Goal: Transaction & Acquisition: Obtain resource

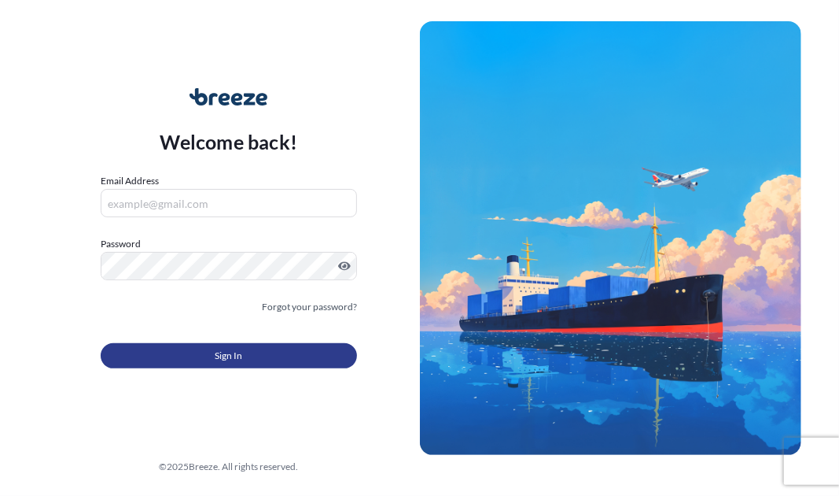
type input "[PERSON_NAME][EMAIL_ADDRESS][PERSON_NAME][DOMAIN_NAME]"
click at [234, 356] on span "Sign In" at bounding box center [229, 356] width 28 height 16
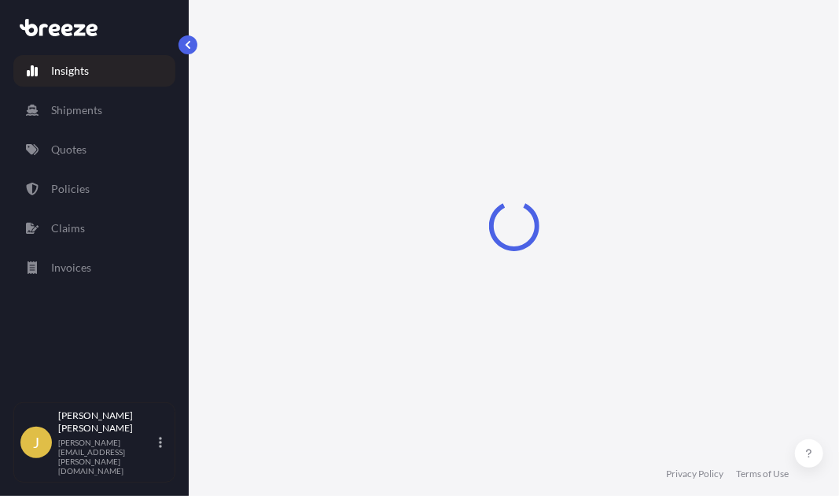
select select "2025"
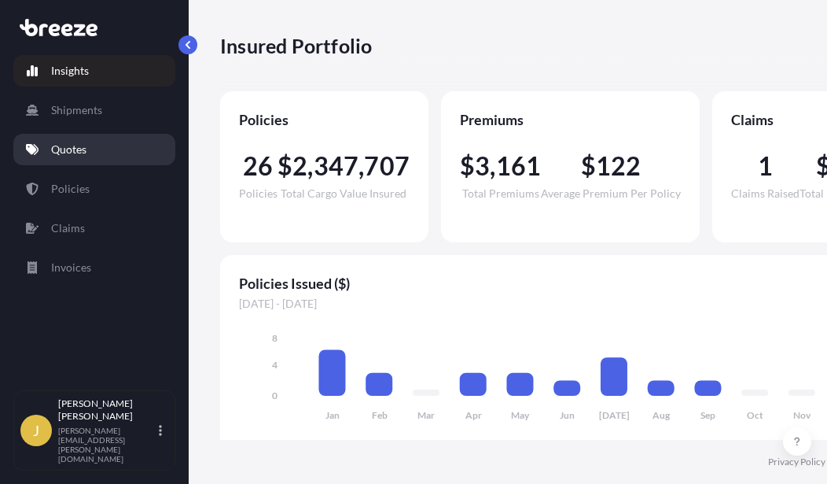
click at [72, 150] on p "Quotes" at bounding box center [68, 150] width 35 height 16
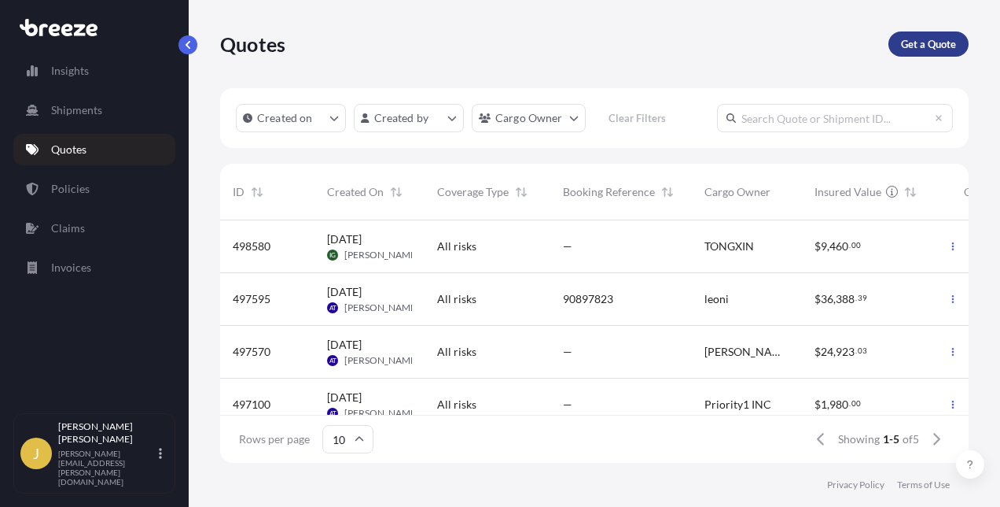
click at [925, 42] on p "Get a Quote" at bounding box center [928, 44] width 55 height 16
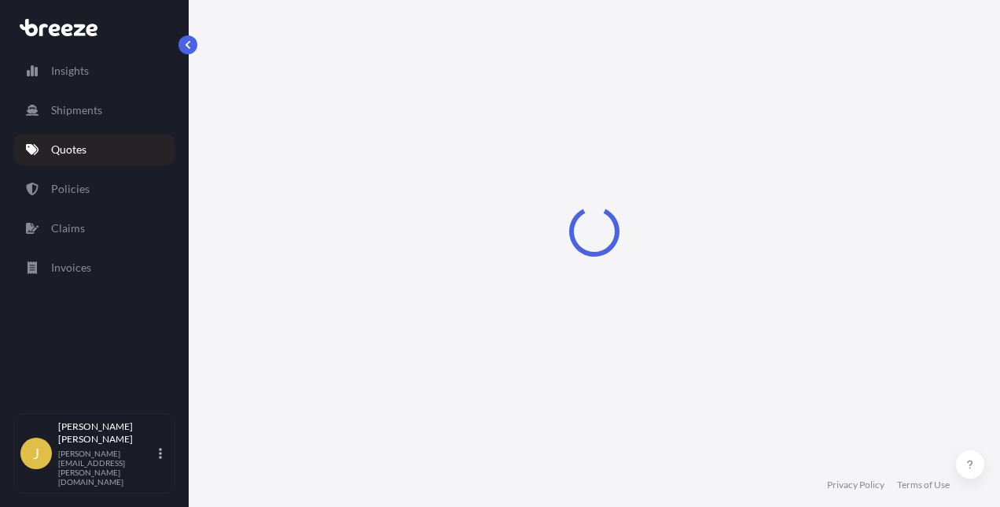
select select "Road"
select select "Sea"
select select "1"
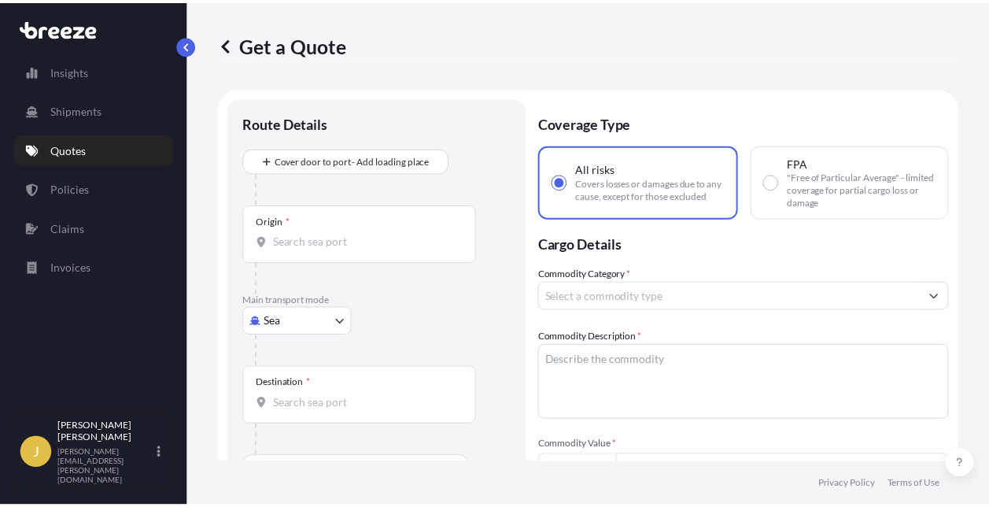
scroll to position [25, 0]
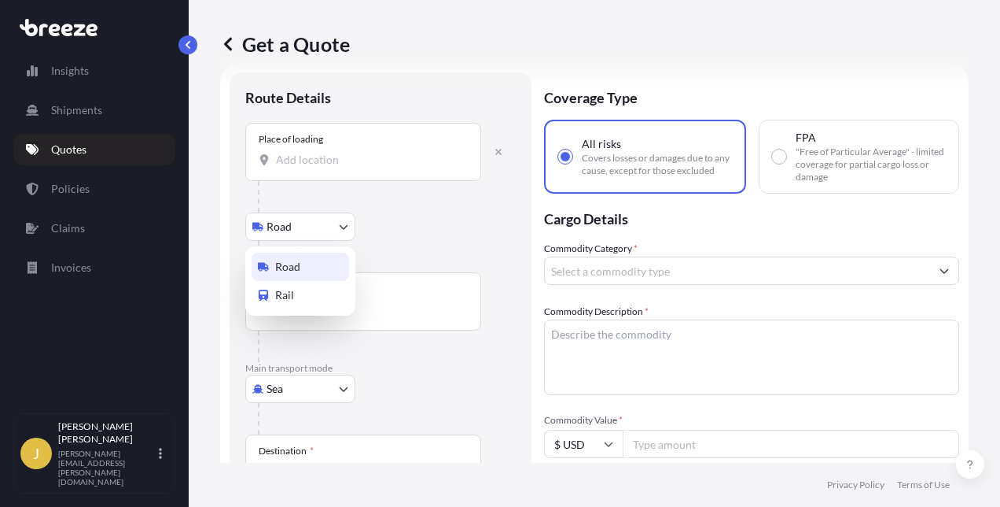
click at [344, 226] on body "Insights Shipments Quotes Policies Claims Invoices J [PERSON_NAME] [PERSON_NAME…" at bounding box center [500, 253] width 1000 height 507
click at [280, 267] on span "Road" at bounding box center [287, 267] width 25 height 16
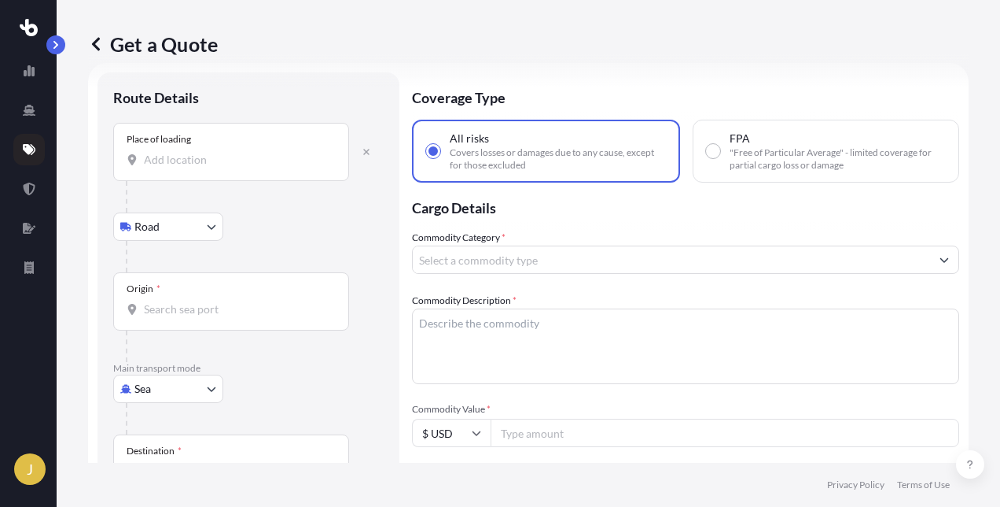
click at [212, 227] on body "J Get a Quote Route Details Place of loading Road Road Rail Origin * Main trans…" at bounding box center [500, 253] width 1000 height 507
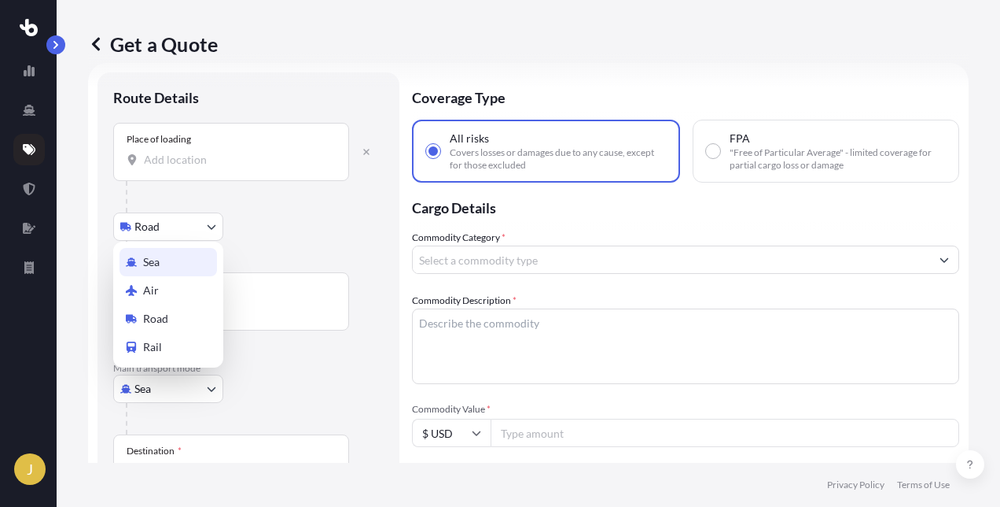
click at [212, 386] on body "J Get a Quote Route Details Place of loading Road Road Rail Origin * Main trans…" at bounding box center [500, 253] width 1000 height 507
click at [157, 321] on span "Road" at bounding box center [155, 319] width 25 height 16
select select "Road"
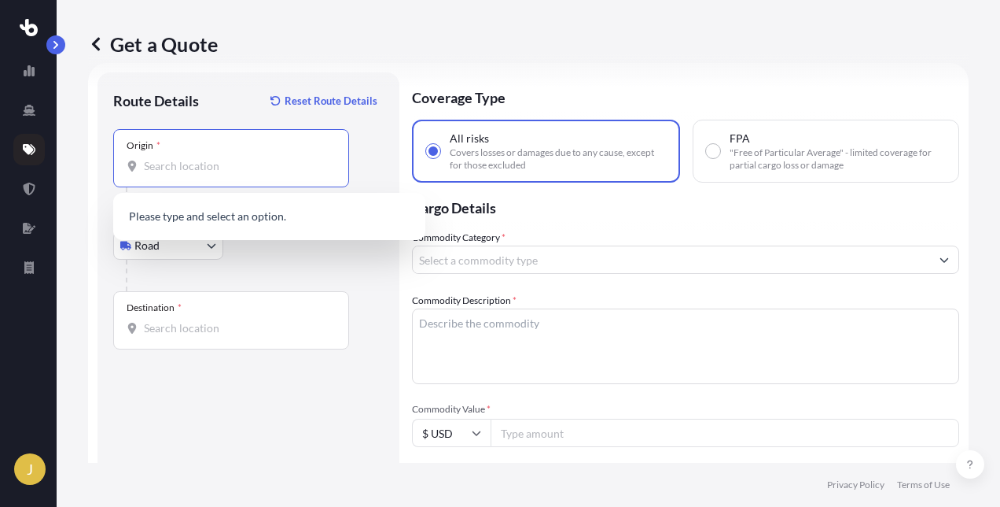
click at [149, 163] on input "Origin *" at bounding box center [237, 166] width 186 height 16
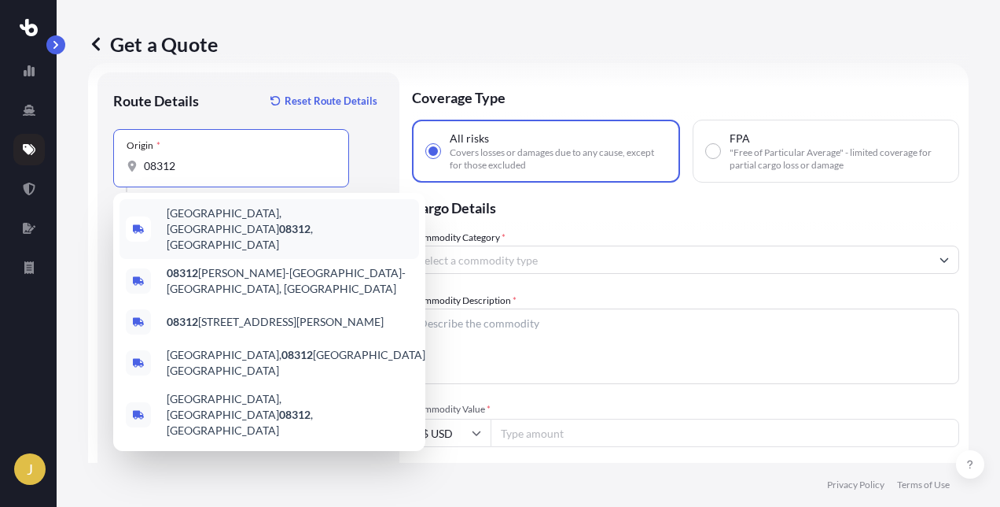
click at [192, 217] on span "[PERSON_NAME][GEOGRAPHIC_DATA] , [GEOGRAPHIC_DATA]" at bounding box center [290, 228] width 246 height 47
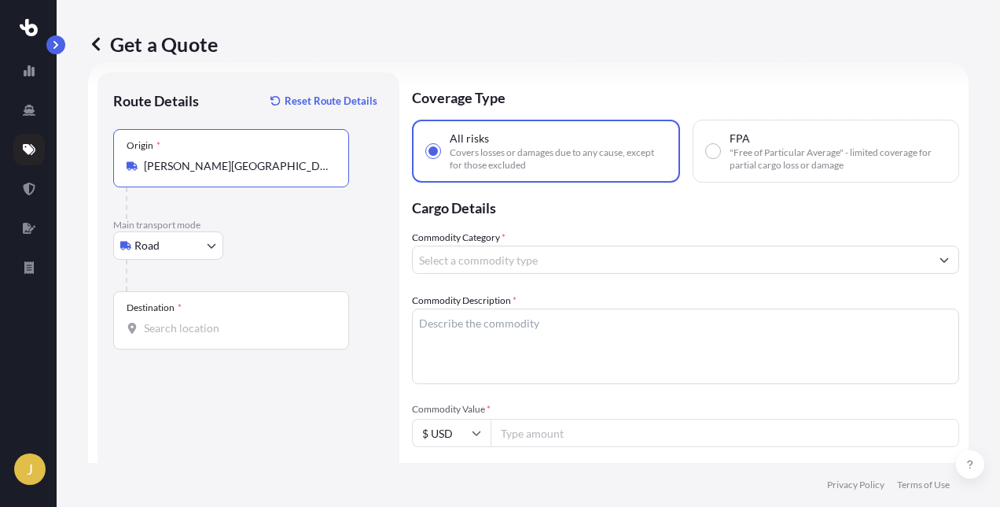
type input "[PERSON_NAME][GEOGRAPHIC_DATA], [GEOGRAPHIC_DATA]"
click at [157, 329] on input "Destination *" at bounding box center [237, 328] width 186 height 16
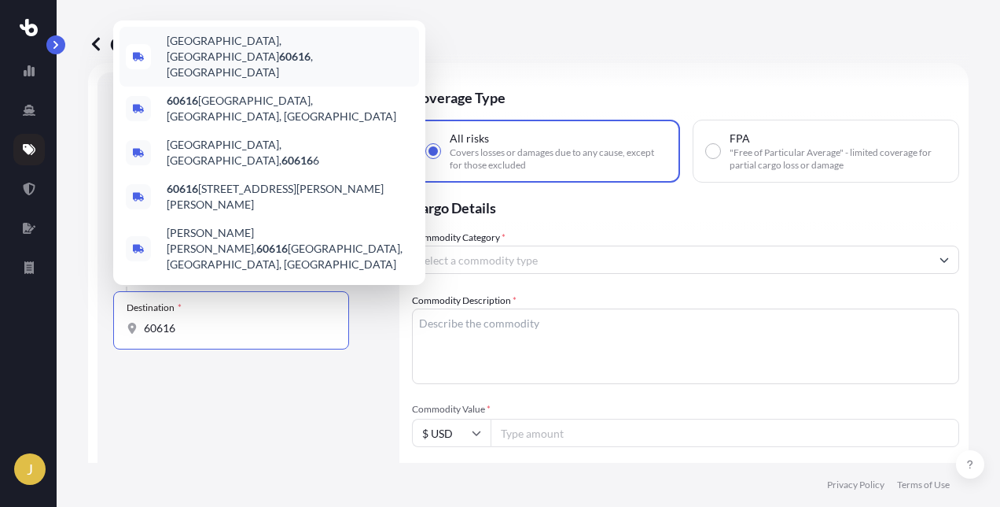
click at [219, 80] on span "[GEOGRAPHIC_DATA], IL 60616 , [GEOGRAPHIC_DATA]" at bounding box center [290, 56] width 246 height 47
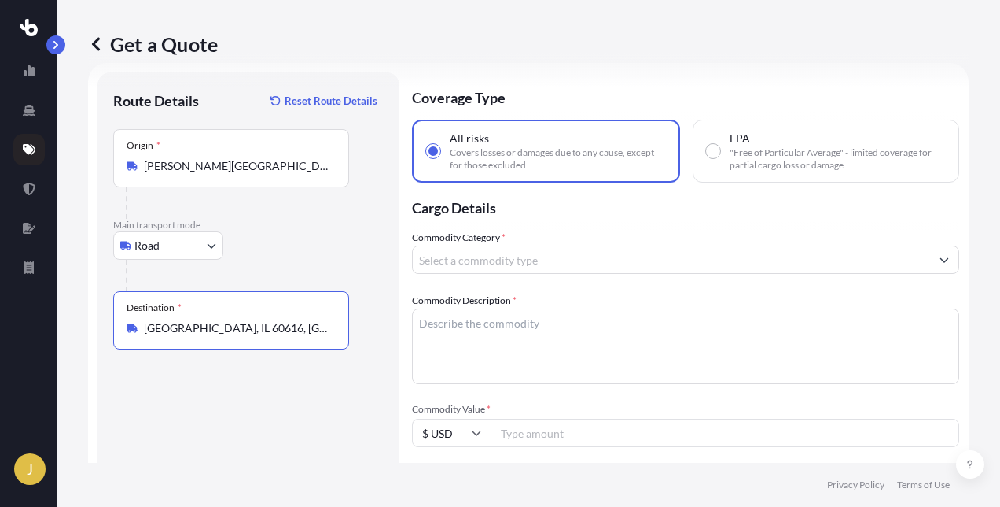
type input "[GEOGRAPHIC_DATA], IL 60616, [GEOGRAPHIC_DATA]"
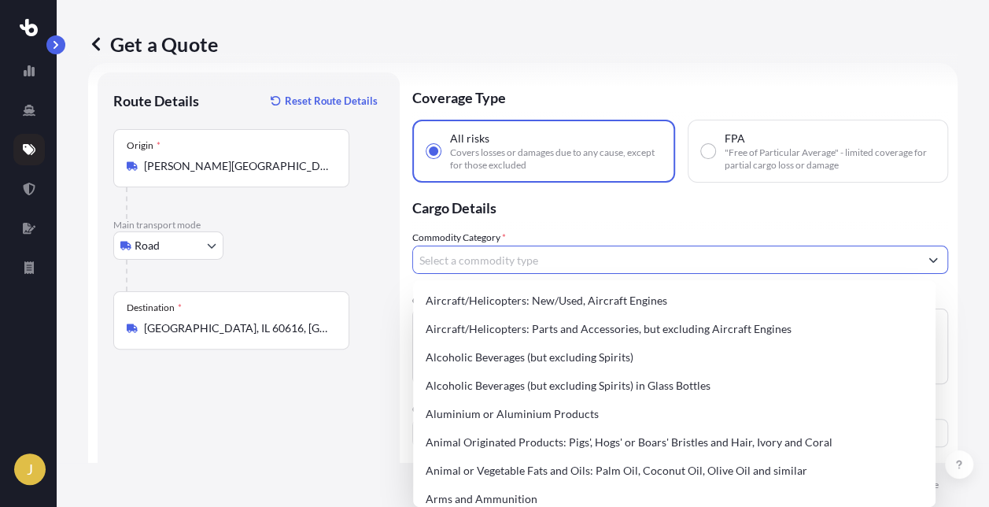
click at [451, 254] on input "Commodity Category *" at bounding box center [666, 259] width 506 height 28
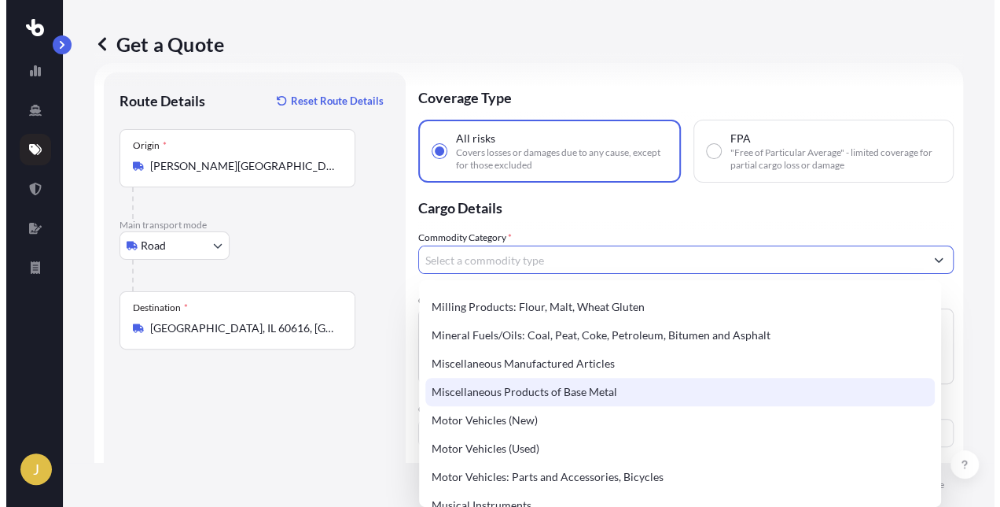
scroll to position [2124, 0]
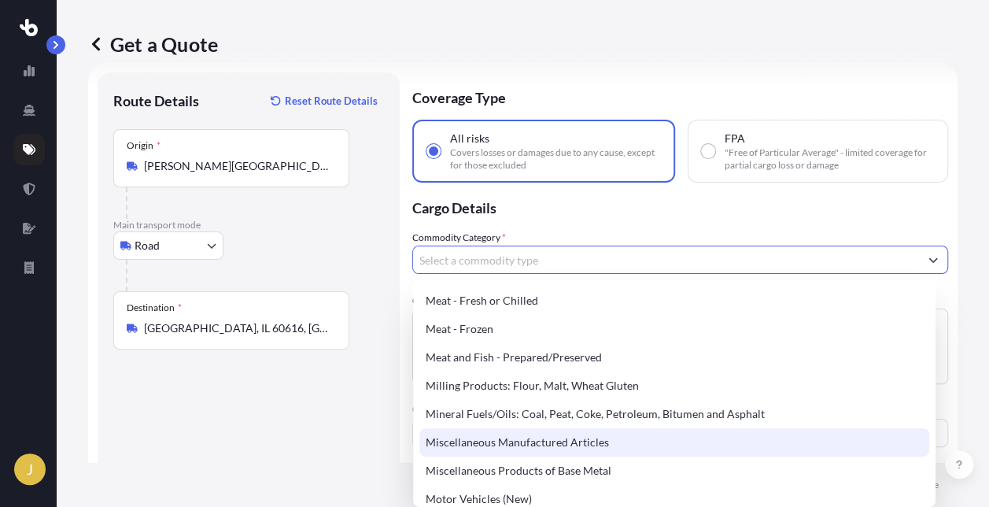
click at [492, 440] on div "Miscellaneous Manufactured Articles" at bounding box center [674, 442] width 510 height 28
type input "Miscellaneous Manufactured Articles"
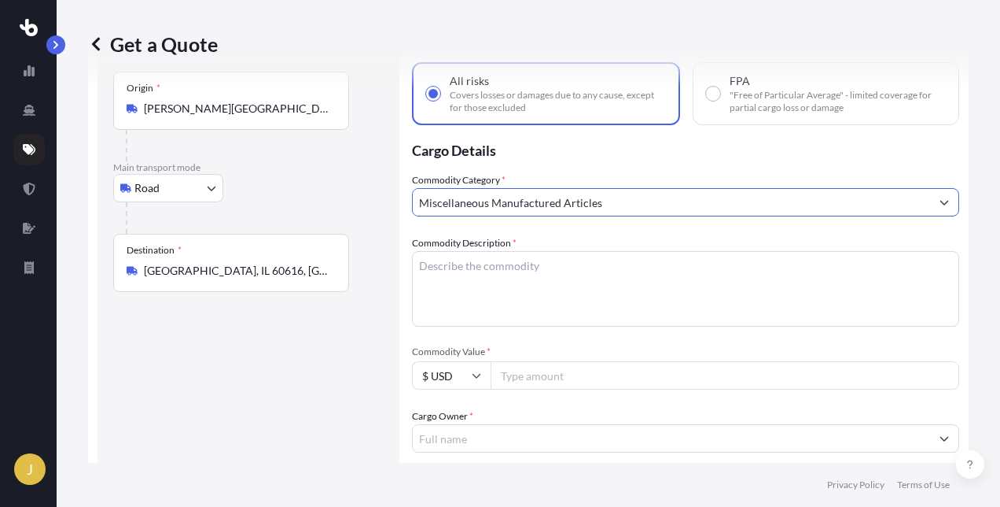
scroll to position [182, 0]
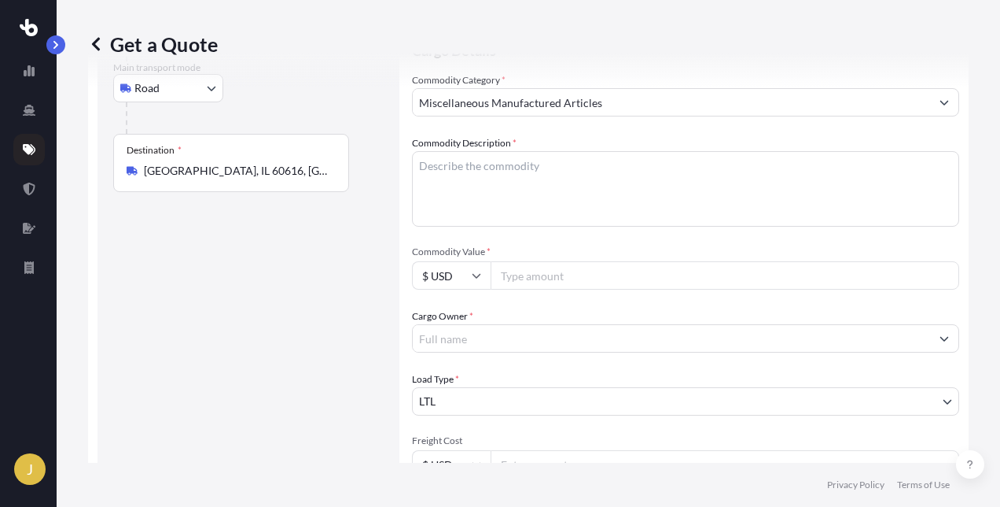
click at [551, 274] on input "Commodity Value *" at bounding box center [725, 275] width 469 height 28
type input "2"
drag, startPoint x: 557, startPoint y: 275, endPoint x: 508, endPoint y: 283, distance: 49.4
click at [508, 283] on input "500.00" at bounding box center [725, 275] width 469 height 28
type input "5"
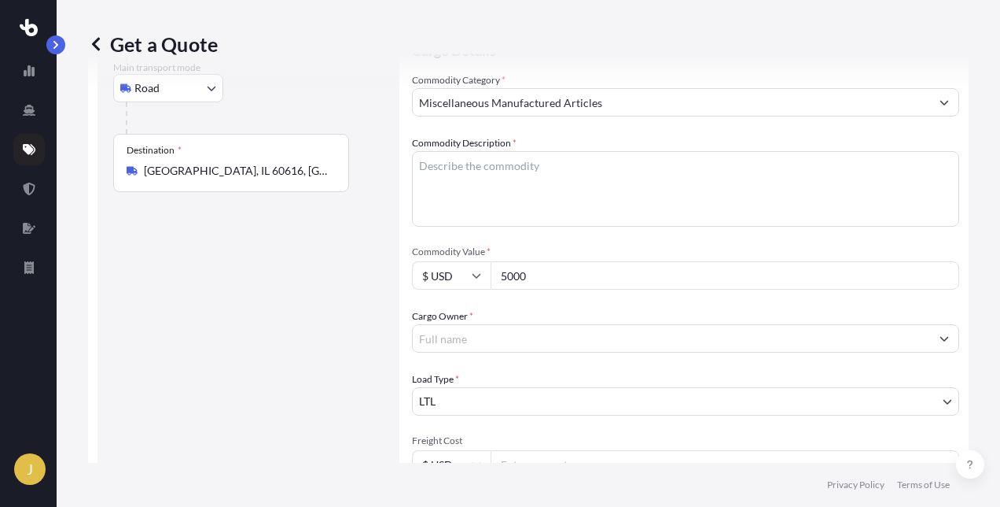
type input "5000"
click at [438, 168] on textarea "Commodity Description *" at bounding box center [685, 189] width 547 height 76
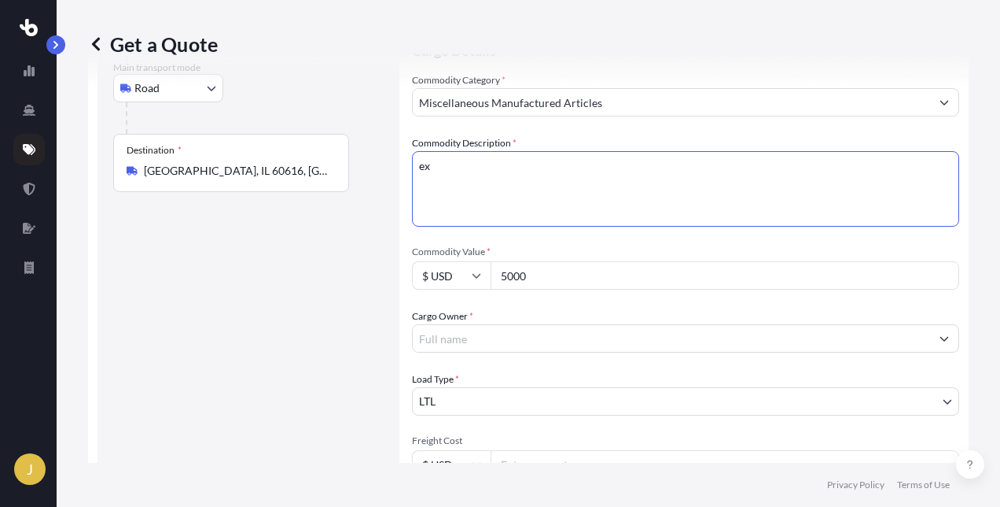
type textarea "e"
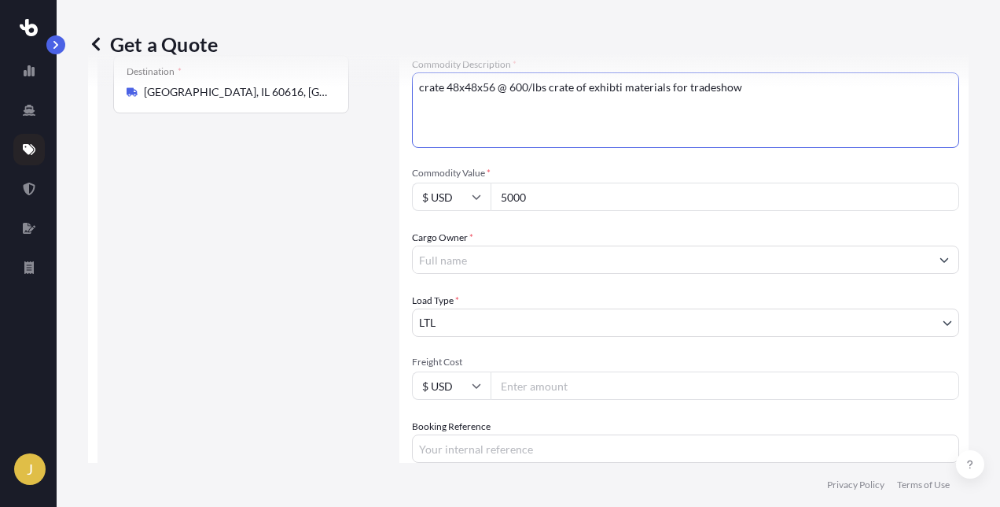
click at [602, 87] on div "Get a Quote" at bounding box center [528, 44] width 881 height 88
click at [598, 87] on div "Get a Quote" at bounding box center [528, 44] width 881 height 88
drag, startPoint x: 599, startPoint y: 84, endPoint x: 584, endPoint y: 129, distance: 47.3
click at [584, 129] on textarea "crate 48x48x56 @ 600/lbs crate of exhibti materials for tradeshow" at bounding box center [685, 110] width 547 height 76
click at [579, 86] on div "Get a Quote" at bounding box center [528, 44] width 881 height 88
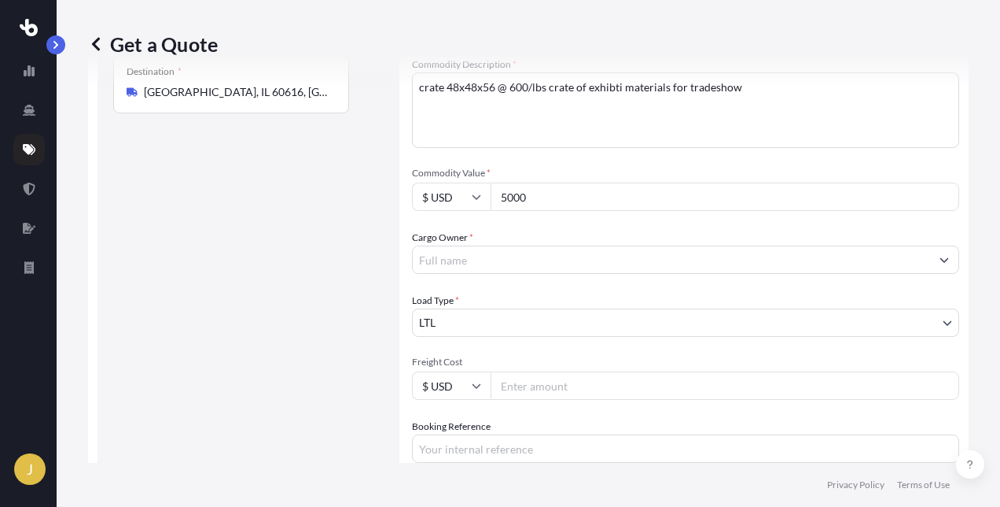
drag, startPoint x: 577, startPoint y: 84, endPoint x: 622, endPoint y: 86, distance: 44.9
click at [622, 86] on div "Get a Quote" at bounding box center [528, 44] width 881 height 88
click at [739, 89] on textarea "crate 48x48x56 @ 600/lbs crate of exhibti materials for tradeshow" at bounding box center [685, 110] width 547 height 76
click at [651, 83] on div "Get a Quote" at bounding box center [528, 44] width 881 height 88
click at [651, 87] on div "Get a Quote" at bounding box center [528, 44] width 881 height 88
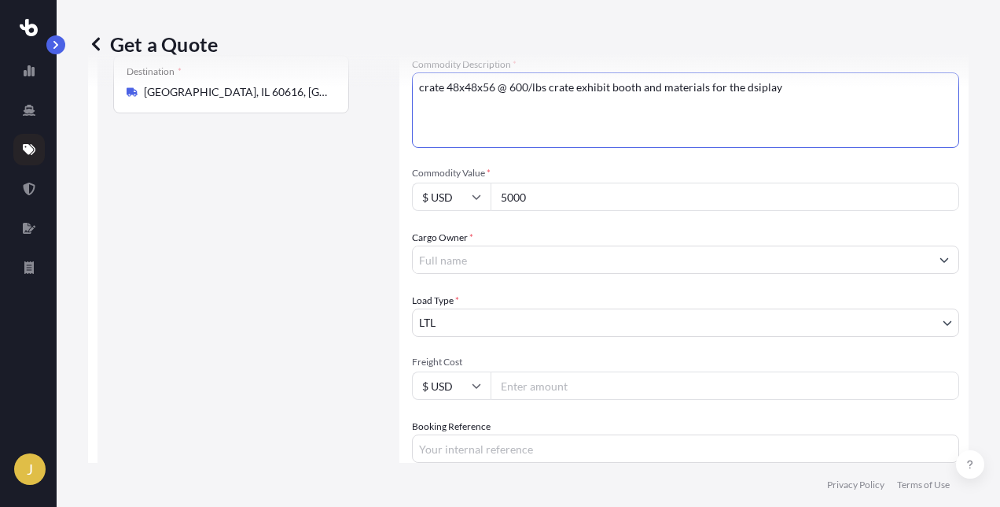
click at [758, 87] on div "Get a Quote" at bounding box center [528, 44] width 881 height 88
drag, startPoint x: 760, startPoint y: 85, endPoint x: 736, endPoint y: 102, distance: 29.3
click at [736, 102] on textarea "crate 48x48x56 @ 600/lbs crate exhibit booth and materials for the dsiplay" at bounding box center [685, 110] width 547 height 76
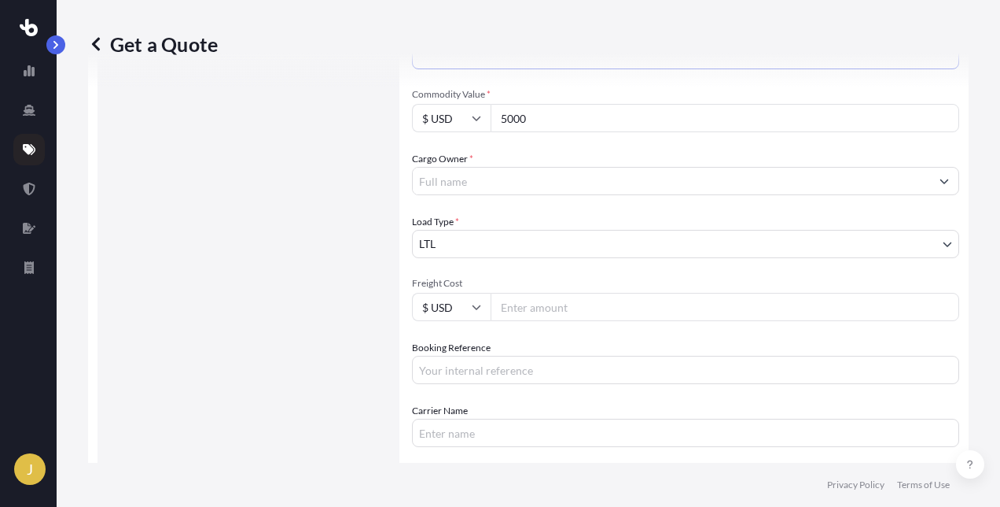
type textarea "crate 48x48x56 @ 600/lbs crate exhibit booth and materials for the display"
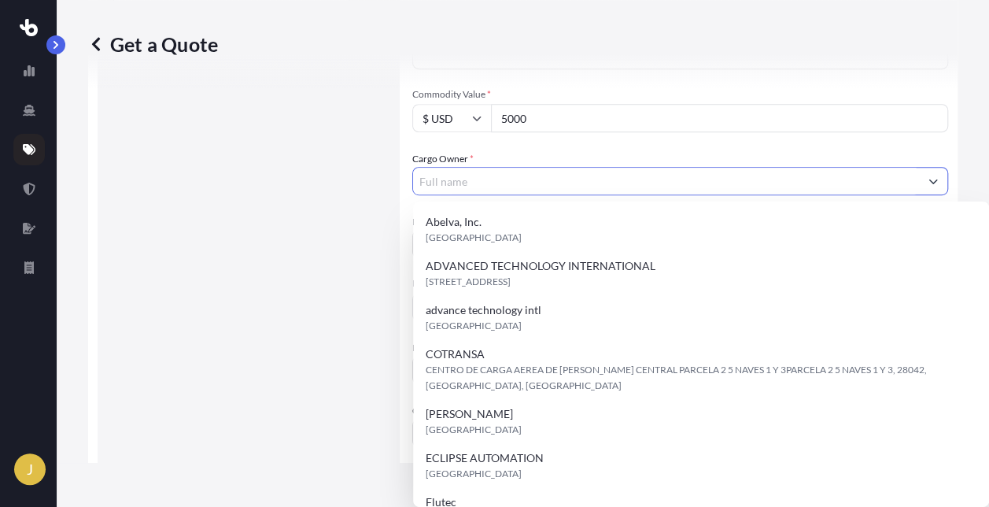
click at [451, 177] on input "Cargo Owner *" at bounding box center [666, 181] width 506 height 28
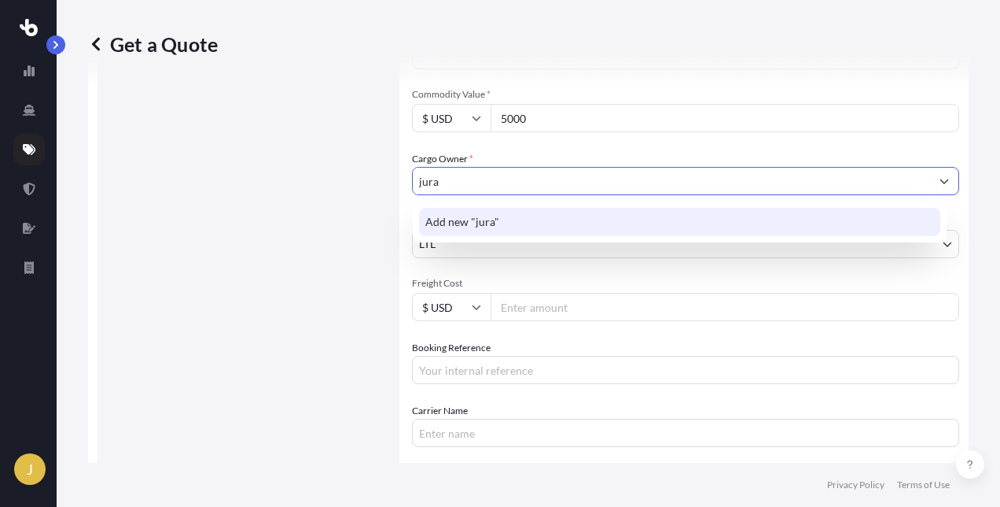
drag, startPoint x: 467, startPoint y: 179, endPoint x: 387, endPoint y: 176, distance: 80.3
click at [387, 176] on form "Route Details Reset Route Details Place of loading Road Road Rail Origin * [PER…" at bounding box center [528, 169] width 881 height 843
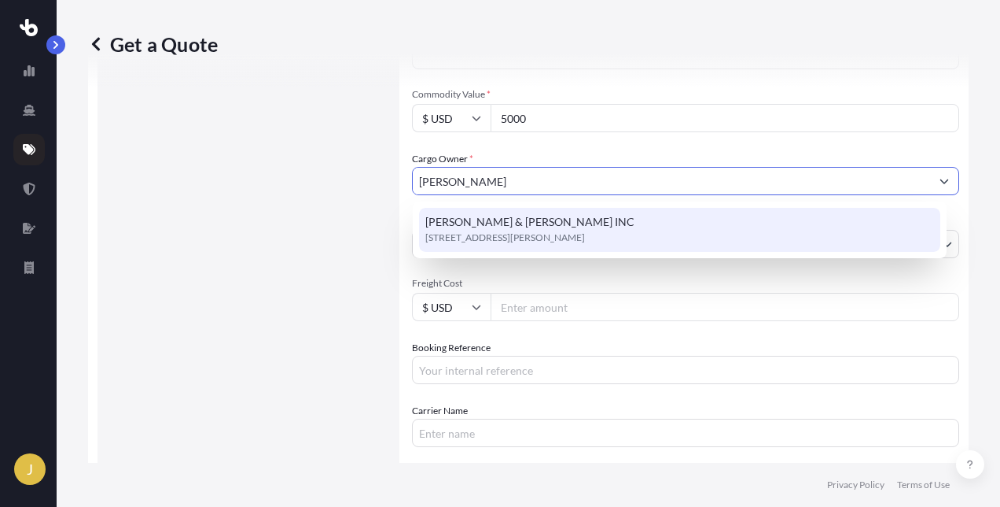
click at [485, 225] on span "[PERSON_NAME] & [PERSON_NAME] INC" at bounding box center [530, 222] width 209 height 16
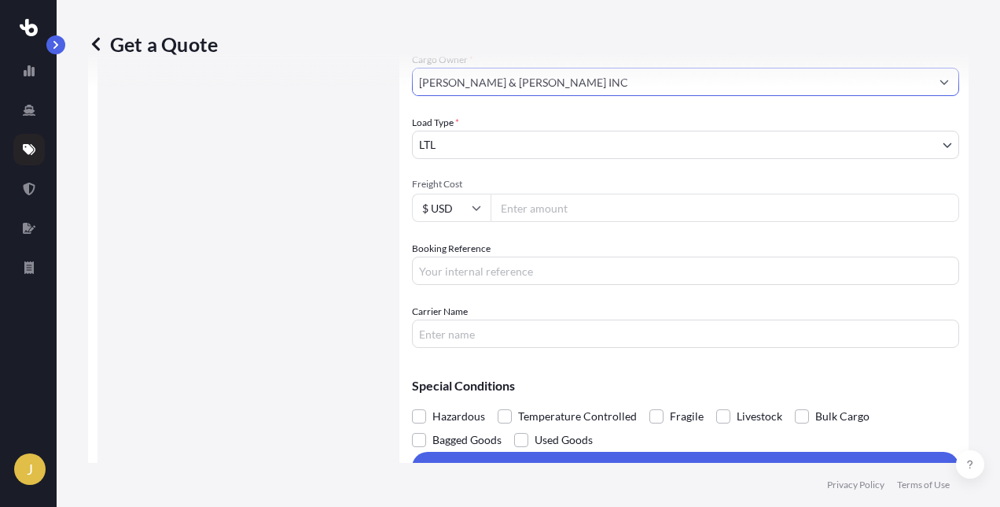
scroll to position [469, 0]
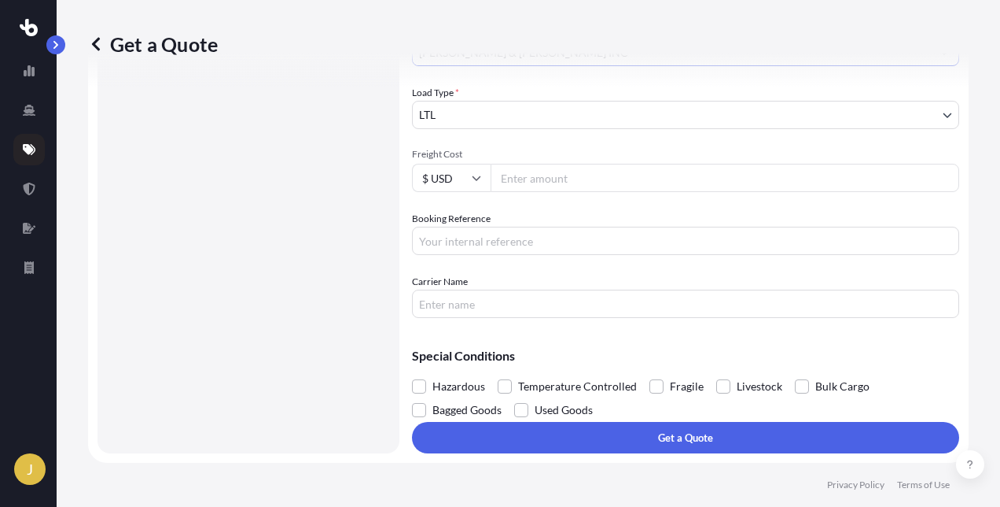
type input "[PERSON_NAME] & [PERSON_NAME] INC"
click at [555, 176] on input "Freight Cost" at bounding box center [725, 178] width 469 height 28
click at [538, 177] on input "Freight Cost" at bounding box center [725, 178] width 469 height 28
type input "827.15"
click at [450, 244] on input "Booking Reference" at bounding box center [685, 241] width 547 height 28
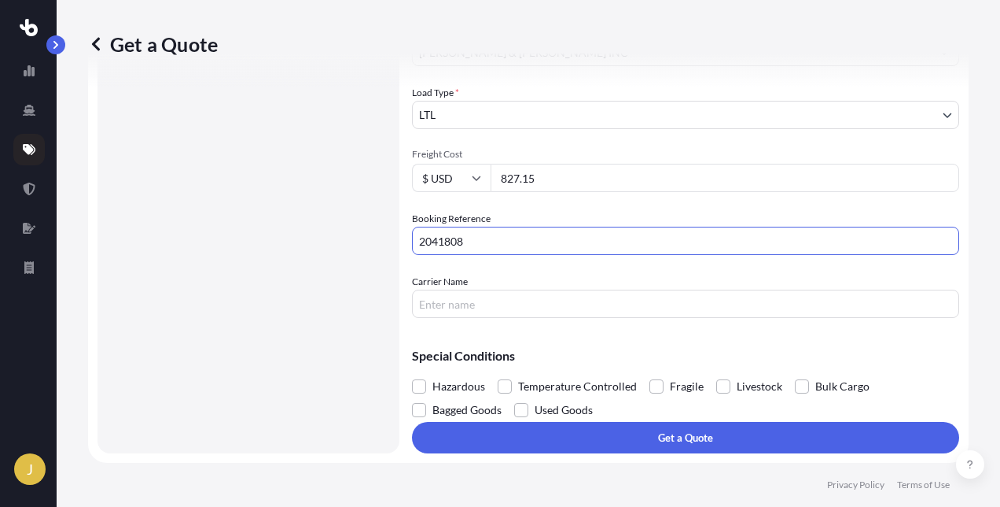
type input "2041808"
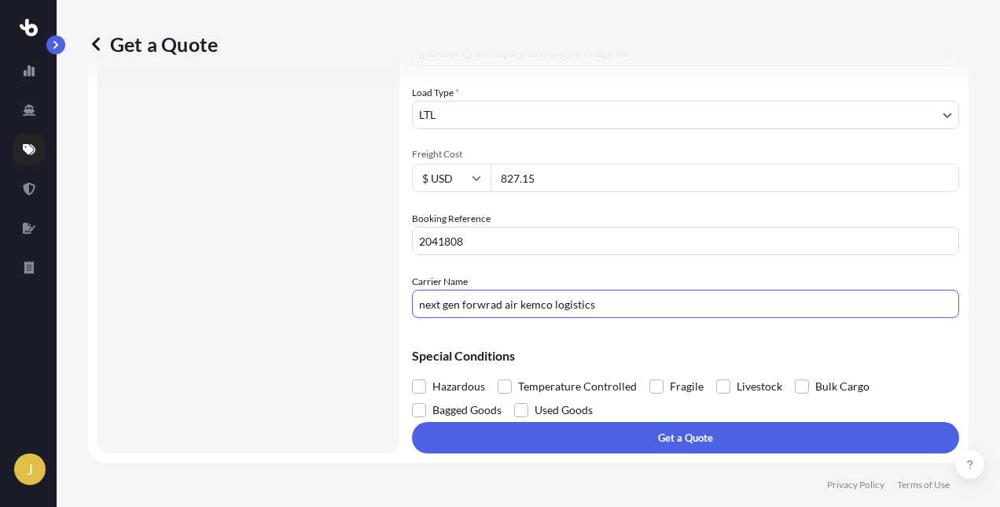
click at [460, 307] on input "next gen forwrad air kemco logistics" at bounding box center [685, 303] width 547 height 28
click at [515, 304] on input "next gen, forwrad air kemco logistics" at bounding box center [685, 303] width 547 height 28
click at [516, 304] on input "next gen, forwrad air kemco logistics" at bounding box center [685, 303] width 547 height 28
click at [610, 302] on input "next gen, forwrad air, kemco logistics" at bounding box center [685, 303] width 547 height 28
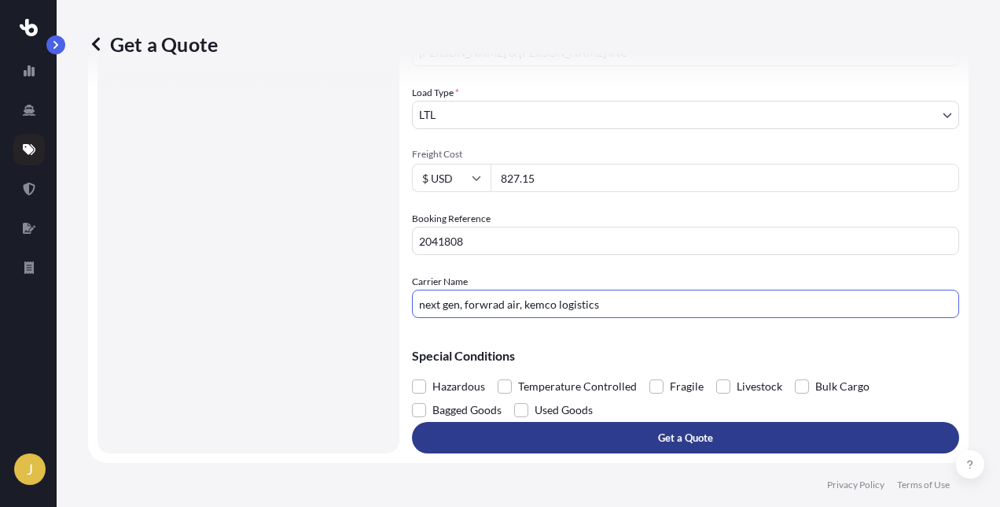
type input "next gen, forwrad air, kemco logistics"
click at [682, 432] on p "Get a Quote" at bounding box center [685, 437] width 55 height 16
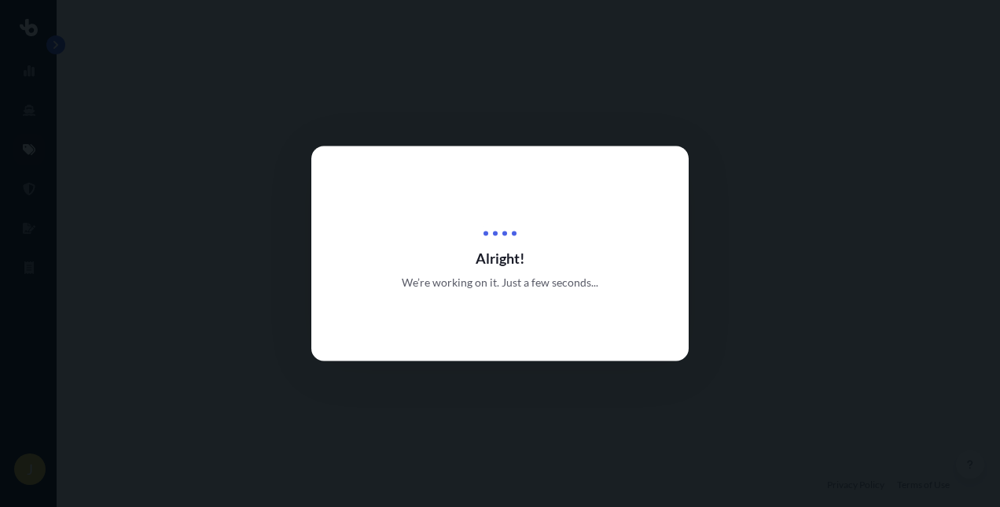
select select "Road"
select select "1"
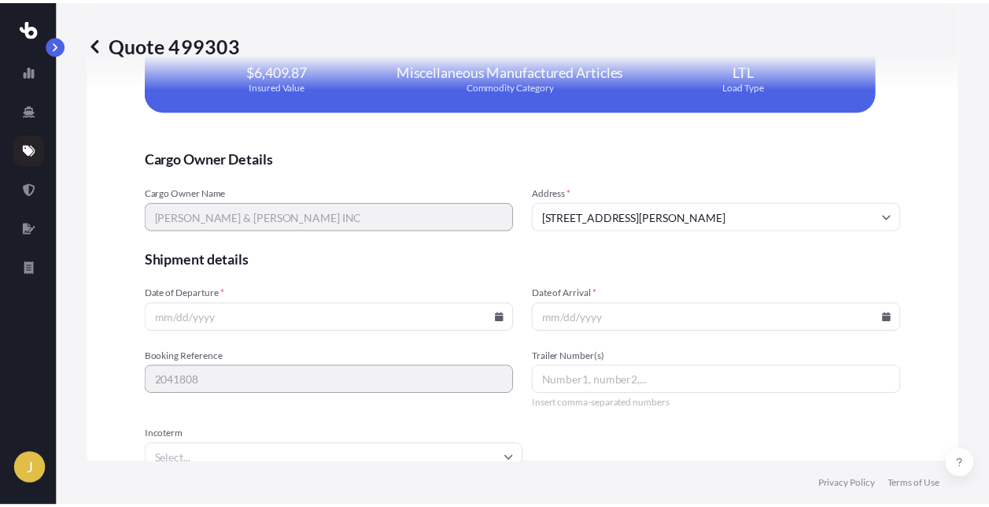
scroll to position [3508, 0]
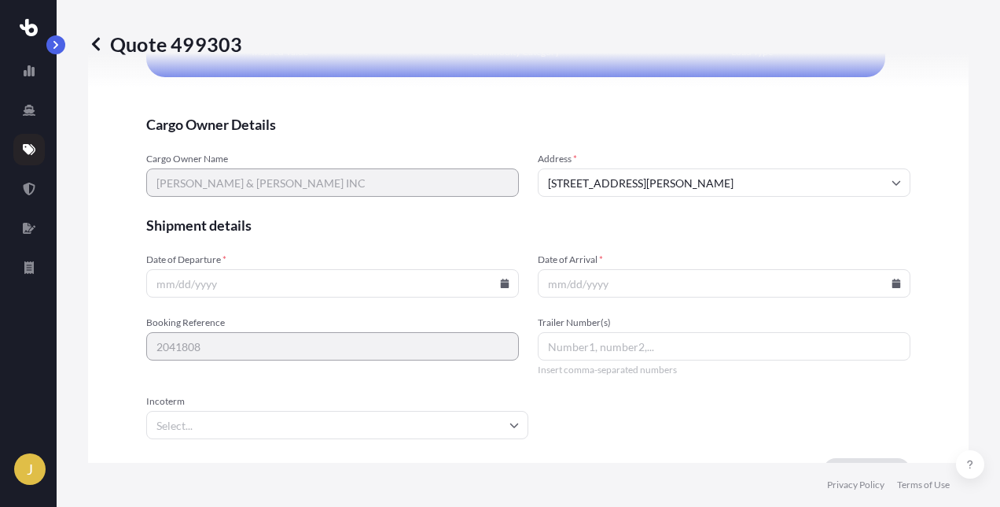
click at [501, 278] on icon at bounding box center [505, 282] width 9 height 9
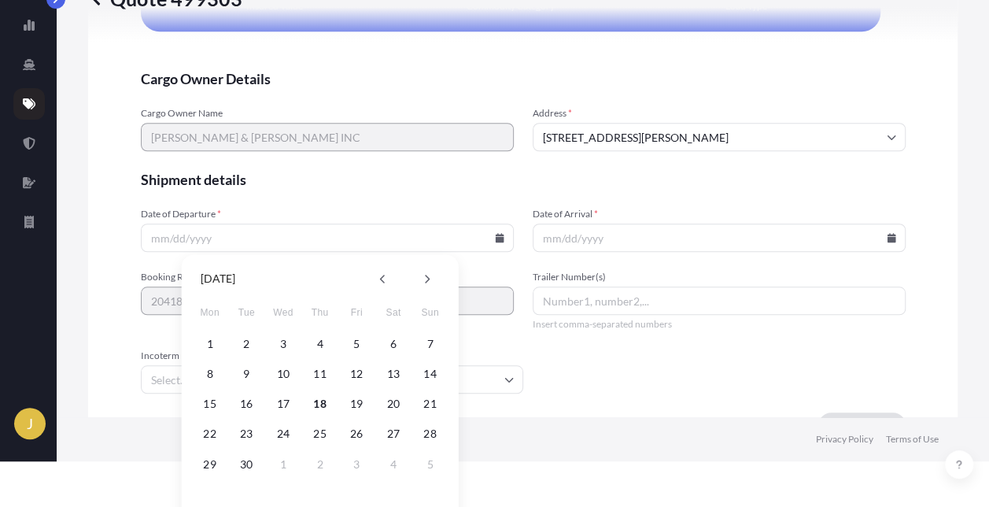
scroll to position [68, 0]
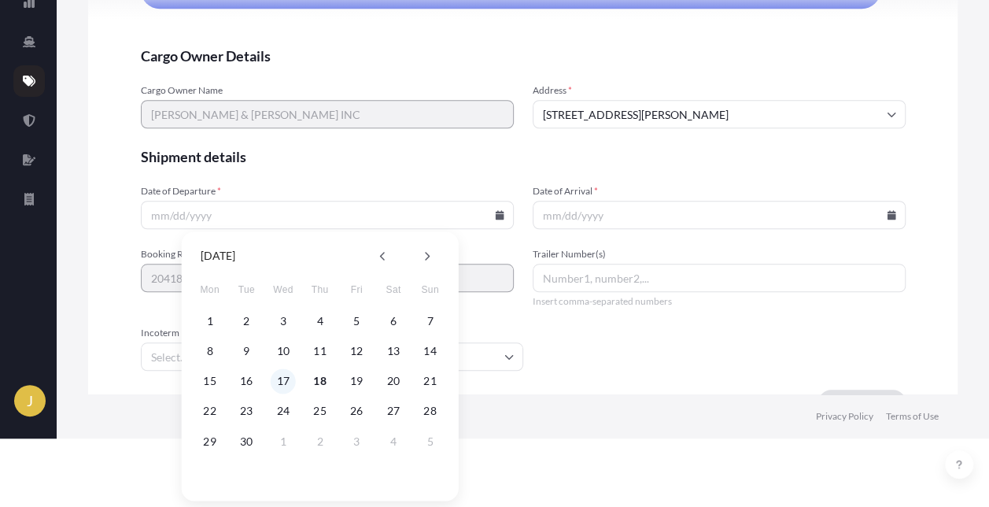
click at [285, 379] on button "17" at bounding box center [283, 380] width 25 height 25
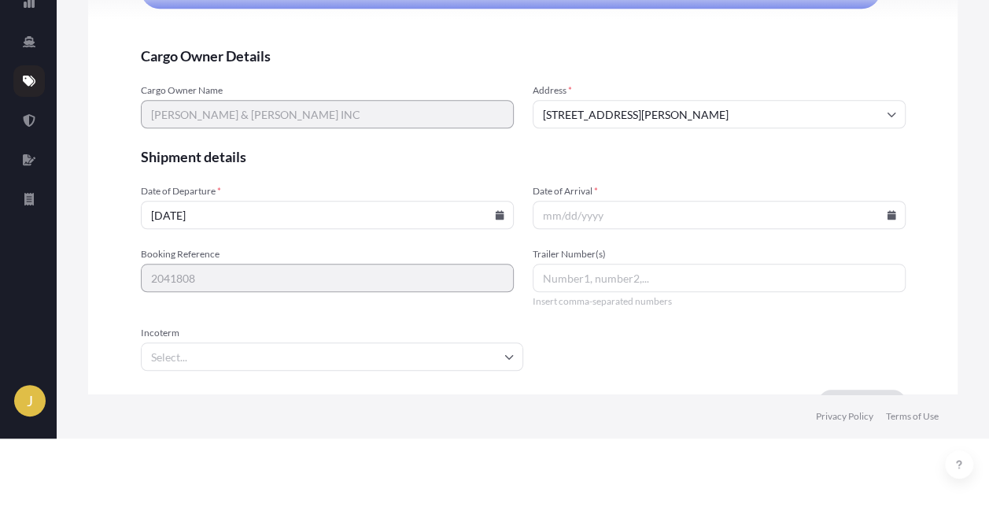
type input "[DATE]"
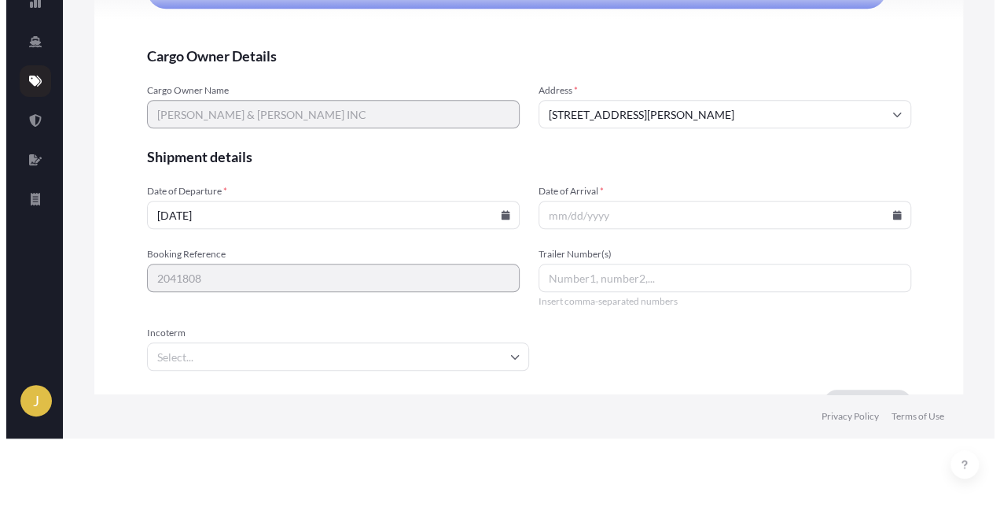
scroll to position [0, 0]
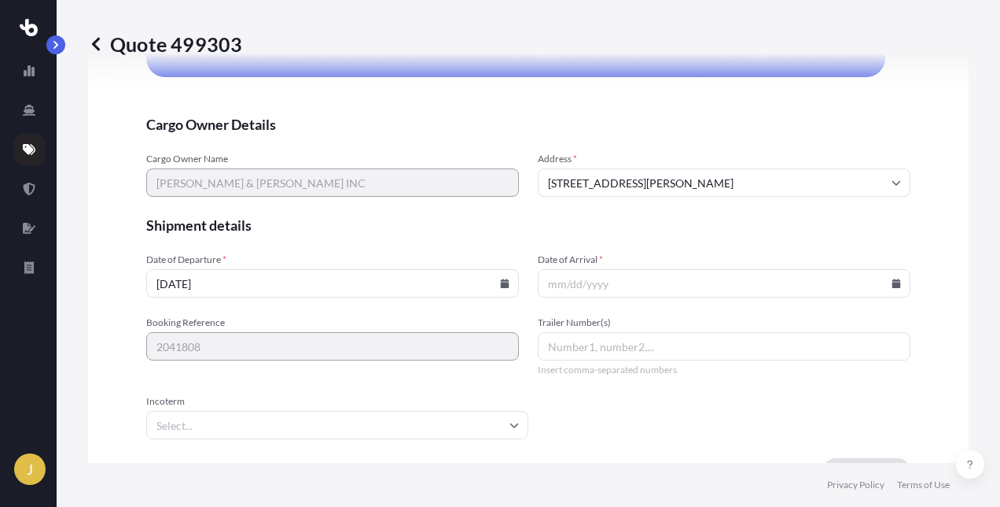
click at [602, 283] on input "Date of Arrival *" at bounding box center [724, 283] width 373 height 28
click at [893, 280] on icon at bounding box center [897, 282] width 9 height 9
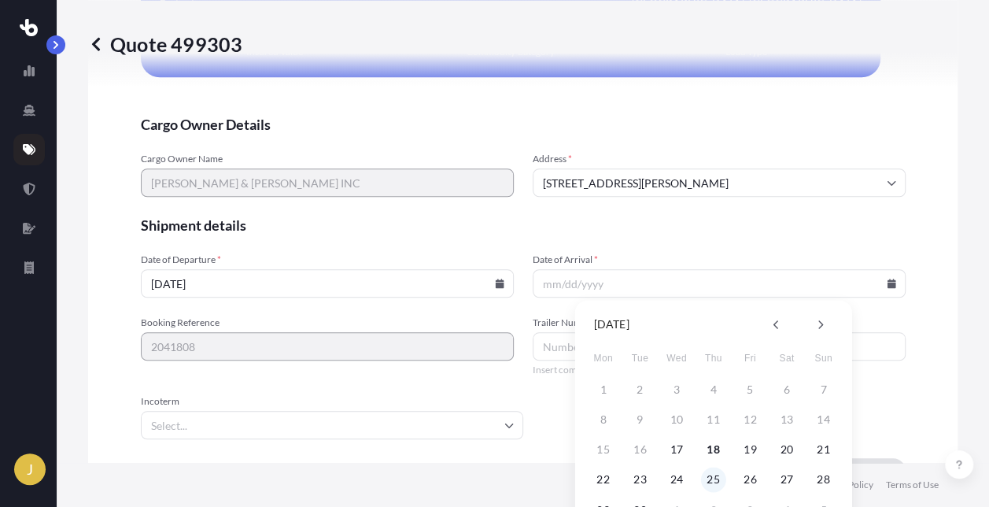
click at [719, 480] on button "25" at bounding box center [713, 478] width 25 height 25
type input "[DATE]"
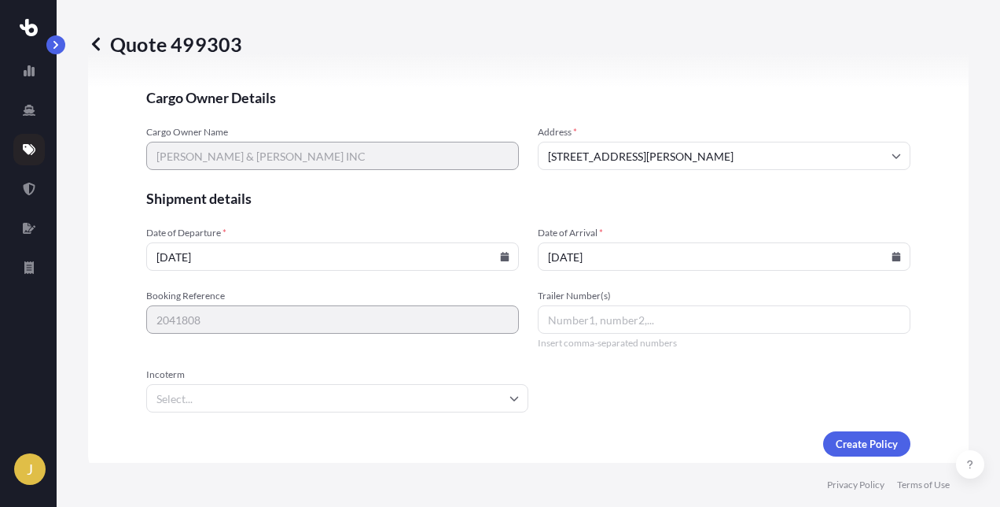
scroll to position [3546, 0]
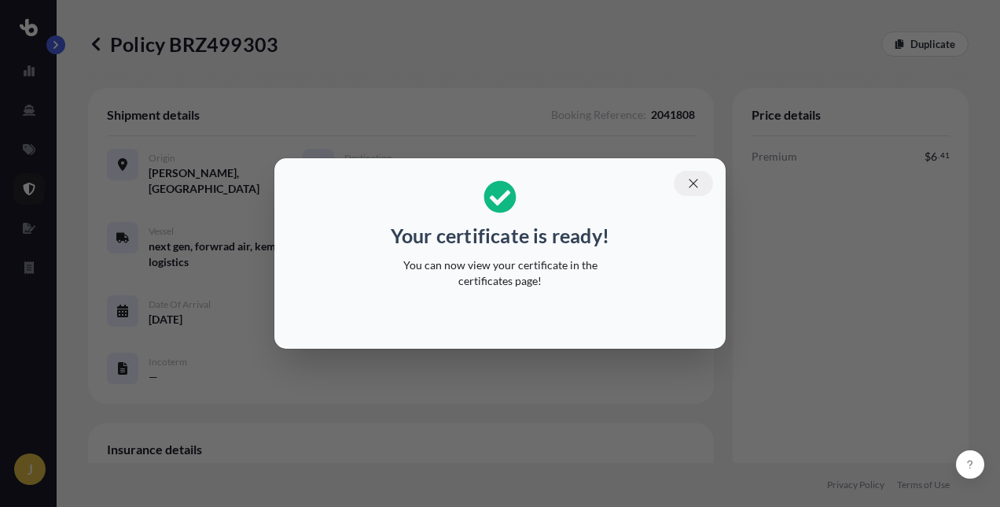
click at [691, 181] on icon "button" at bounding box center [694, 183] width 14 height 14
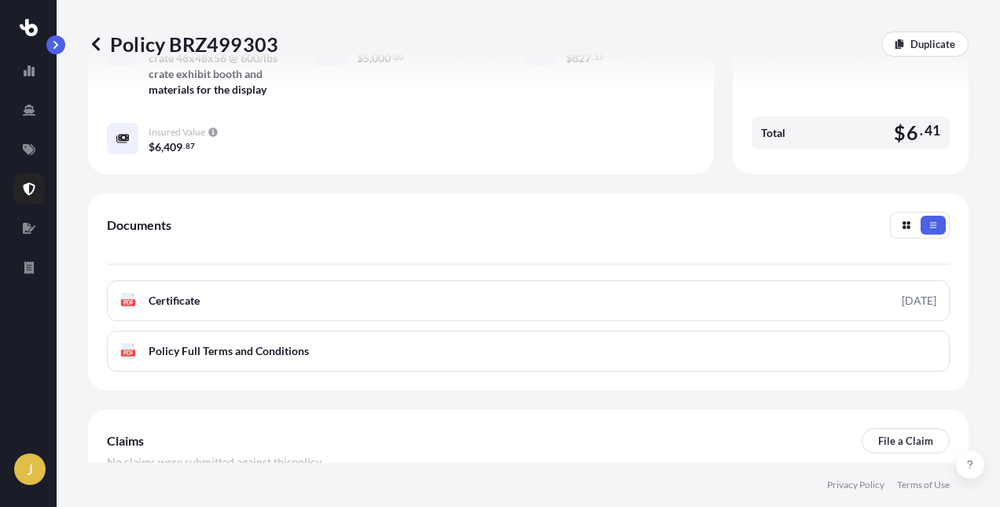
scroll to position [613, 0]
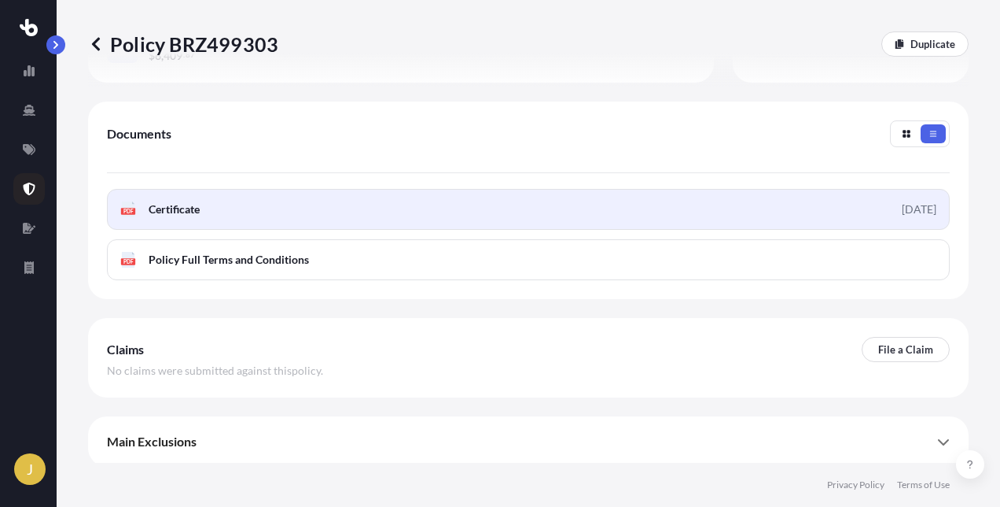
click at [134, 201] on icon at bounding box center [128, 209] width 13 height 16
